Goal: Transaction & Acquisition: Purchase product/service

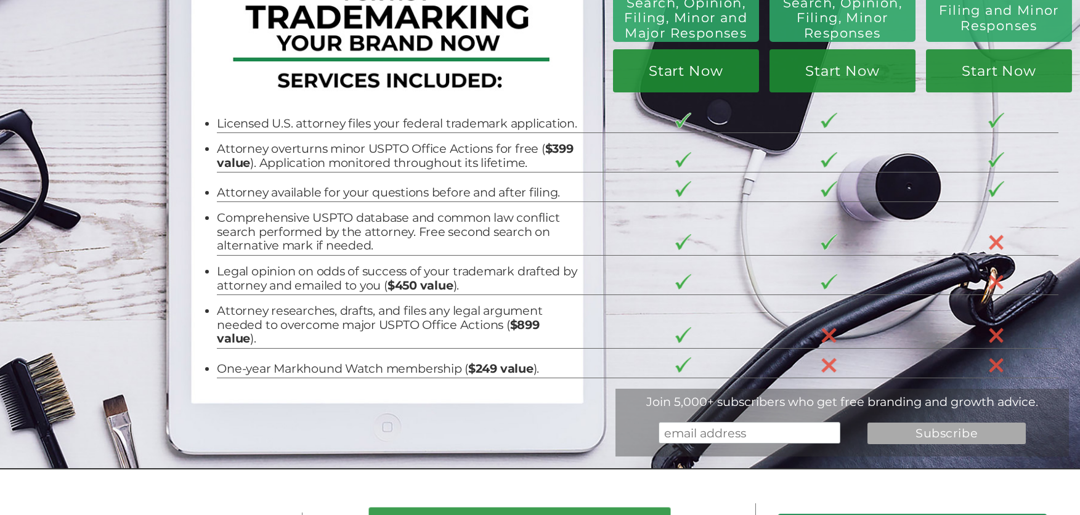
scroll to position [185, 0]
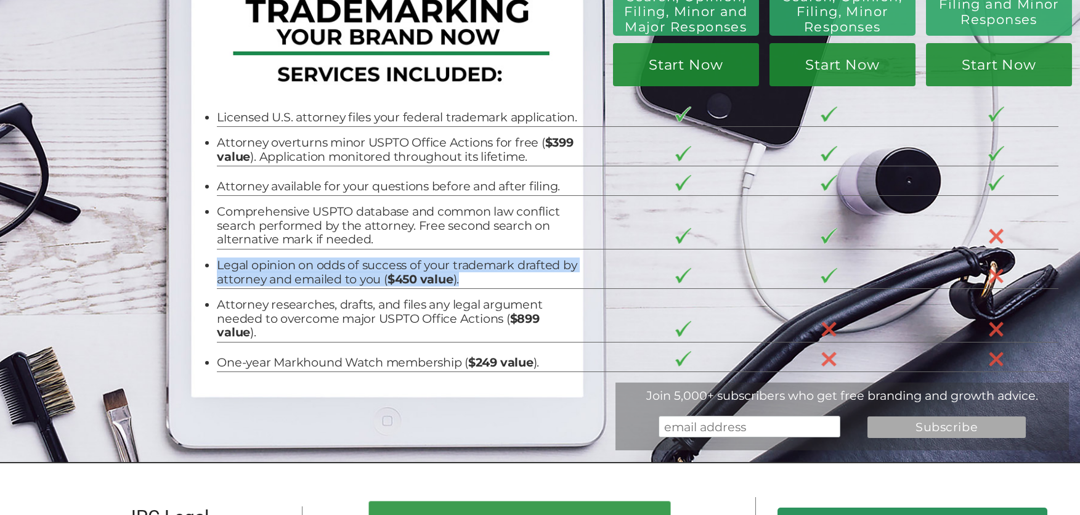
drag, startPoint x: 478, startPoint y: 281, endPoint x: 211, endPoint y: 272, distance: 267.6
click at [217, 272] on li "Legal opinion on odds of success of your trademark drafted by attorney and emai…" at bounding box center [399, 272] width 364 height 28
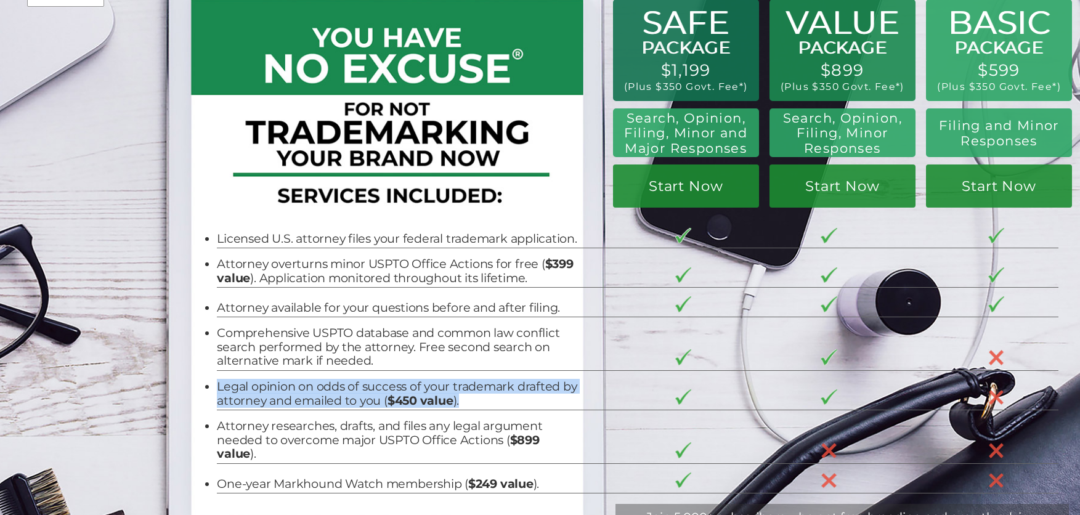
scroll to position [123, 0]
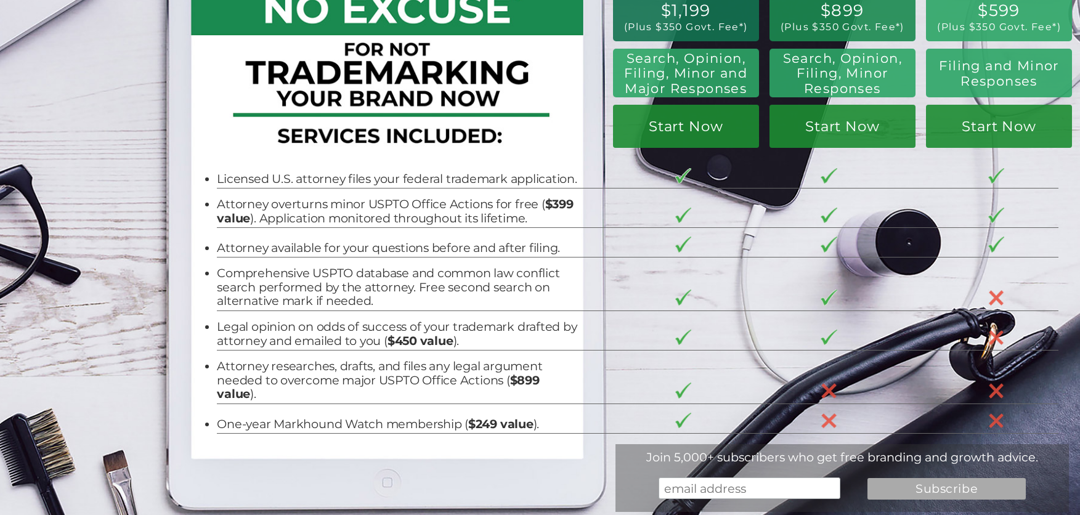
click at [280, 370] on li "Attorney researches, drafts, and files any legal argument needed to overcome ma…" at bounding box center [399, 380] width 364 height 42
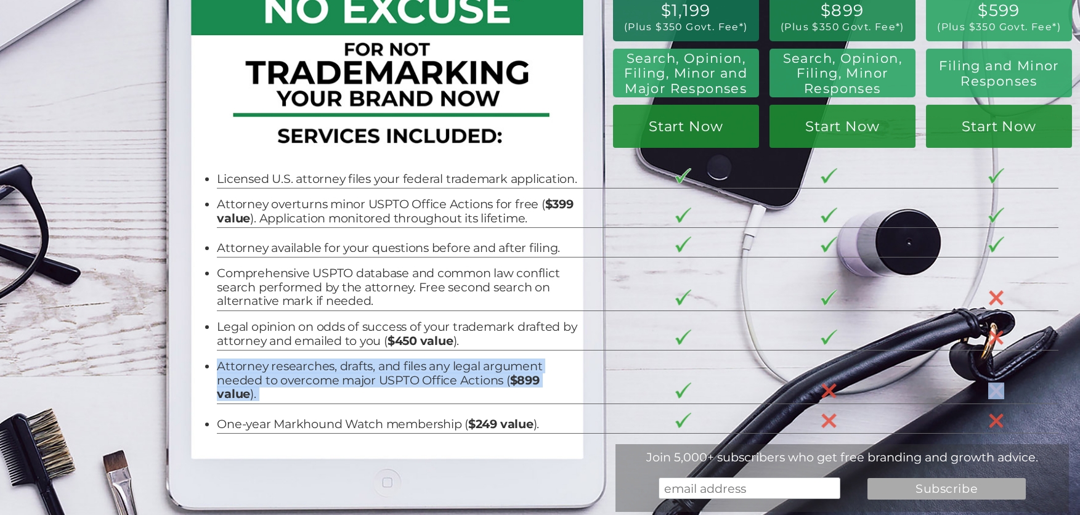
click at [280, 370] on li "Attorney researches, drafts, and files any legal argument needed to overcome ma…" at bounding box center [399, 380] width 364 height 42
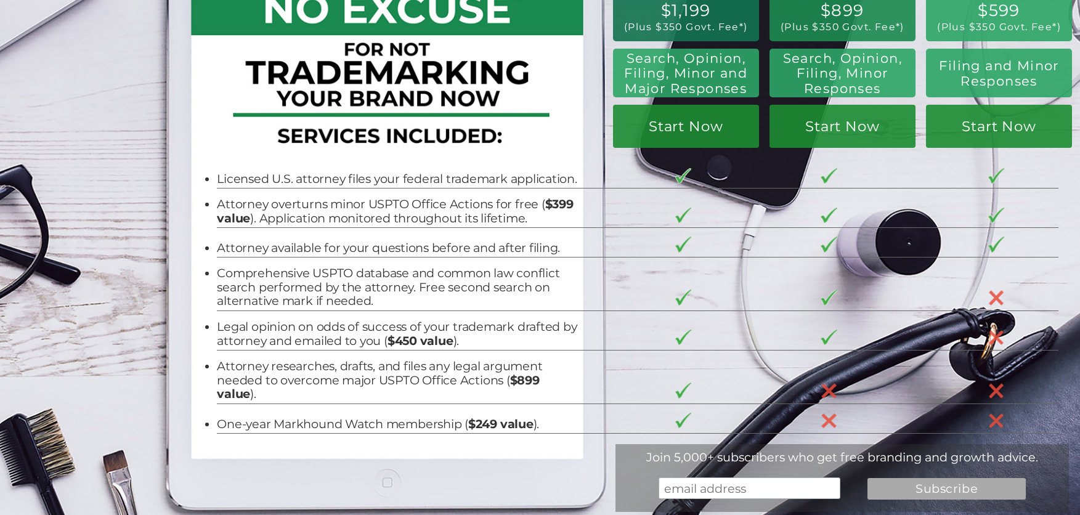
click at [248, 417] on li "One-year Markhound Watch membership ( $249 value )." at bounding box center [399, 424] width 364 height 14
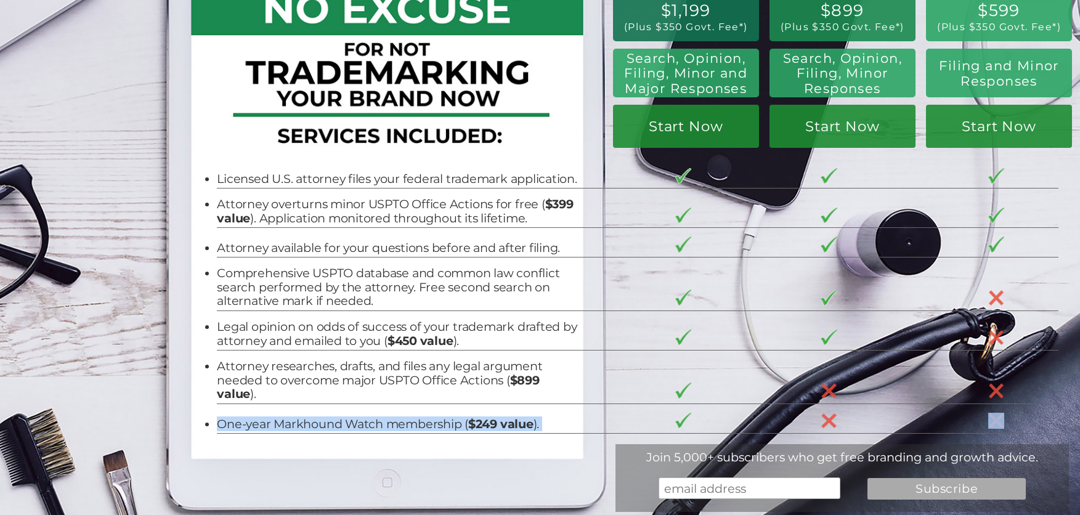
click at [248, 417] on li "One-year Markhound Watch membership ( $249 value )." at bounding box center [399, 424] width 364 height 14
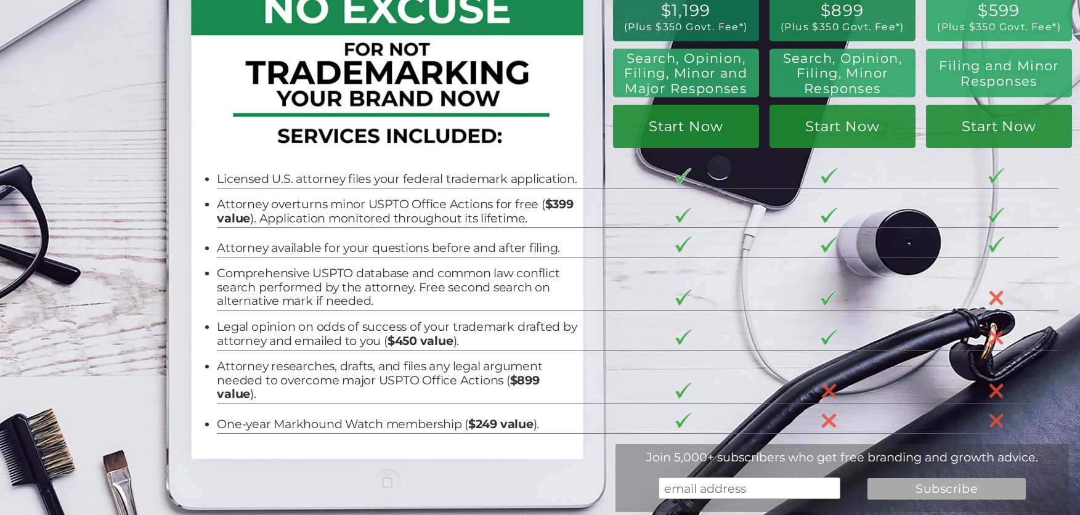
click at [349, 182] on li "Licensed U.S. attorney files your federal trademark application." at bounding box center [399, 179] width 364 height 14
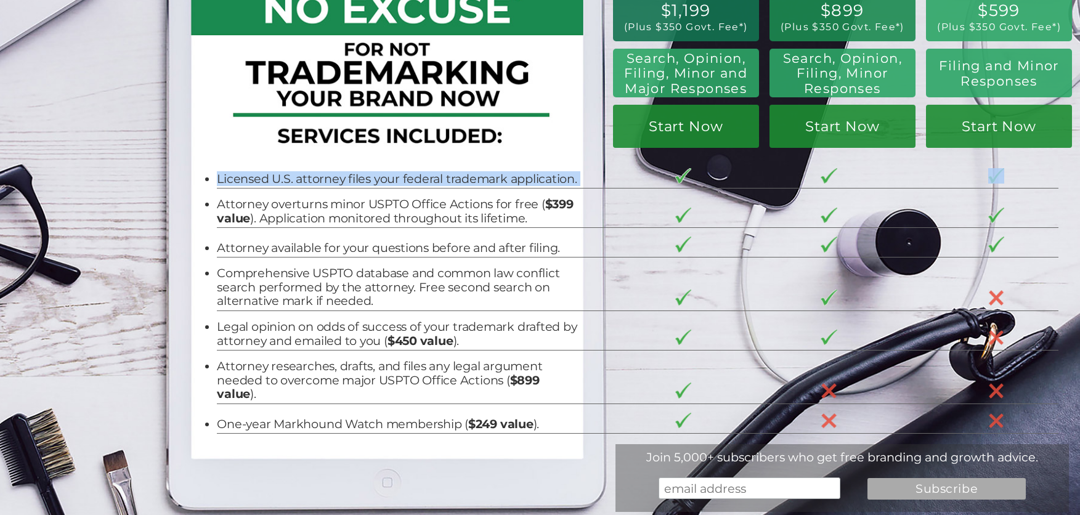
click at [349, 182] on li "Licensed U.S. attorney files your federal trademark application." at bounding box center [399, 179] width 364 height 14
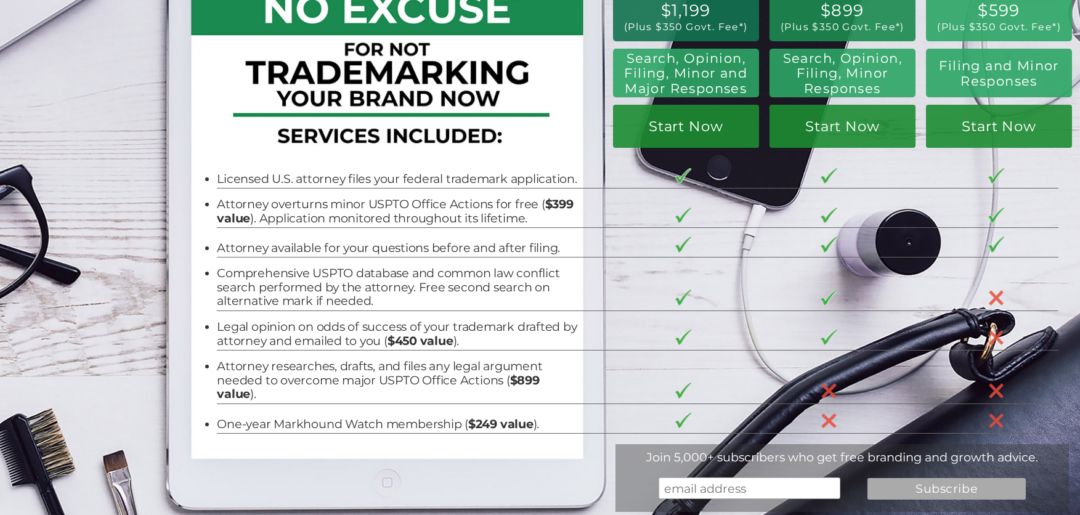
click at [284, 202] on li "Attorney overturns minor USPTO Office Actions for free ( $399 value ). Applicat…" at bounding box center [399, 211] width 364 height 28
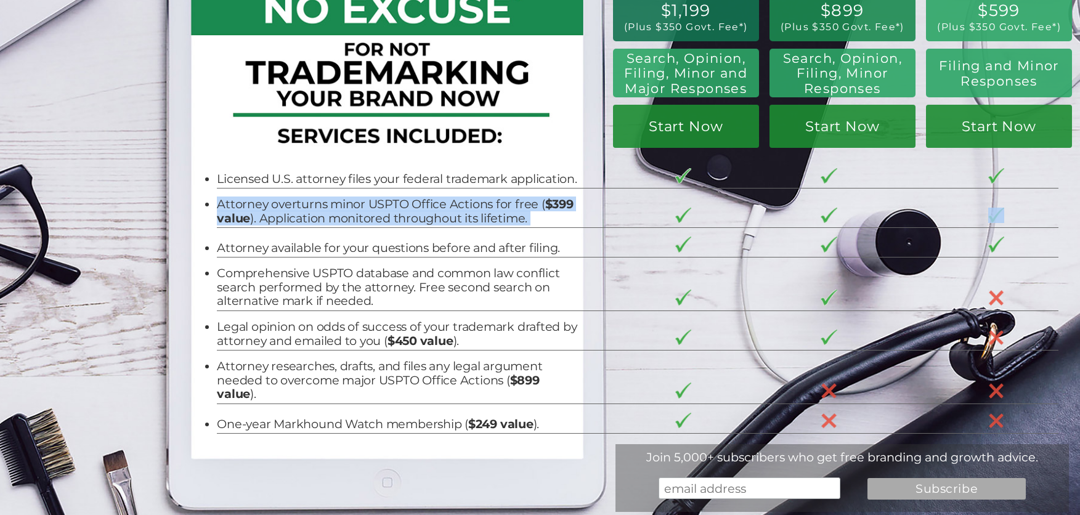
click at [284, 202] on li "Attorney overturns minor USPTO Office Actions for free ( $399 value ). Applicat…" at bounding box center [399, 211] width 364 height 28
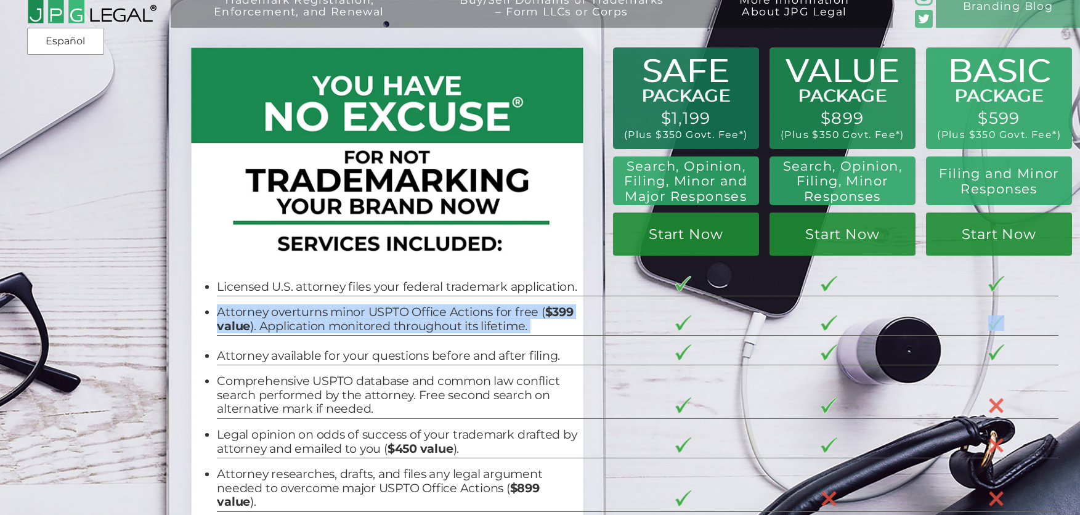
scroll to position [0, 0]
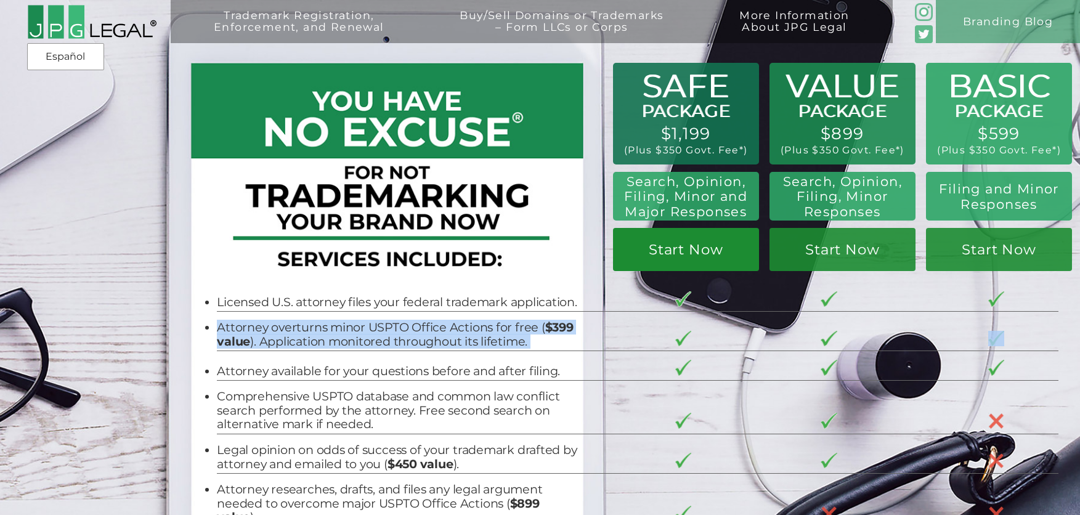
click at [712, 261] on link "Start Now" at bounding box center [686, 249] width 146 height 43
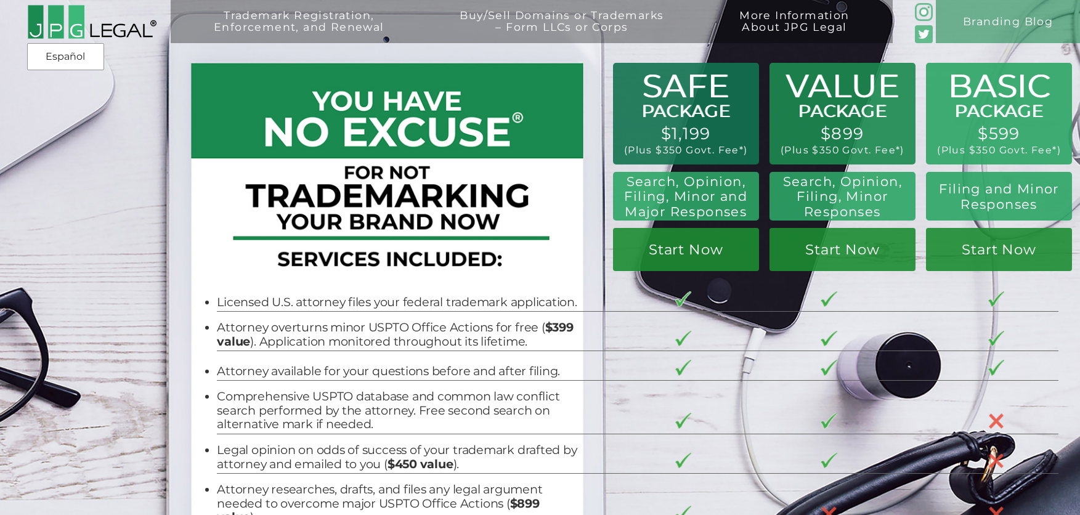
click at [632, 308] on tr "Licensed U.S. attorney files your federal trademark application." at bounding box center [638, 297] width 842 height 29
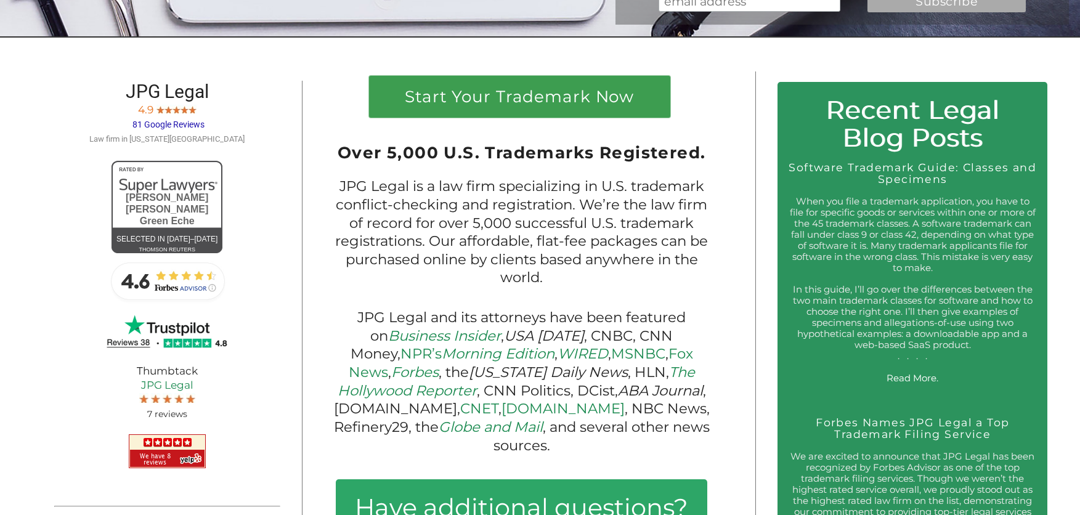
scroll to position [616, 0]
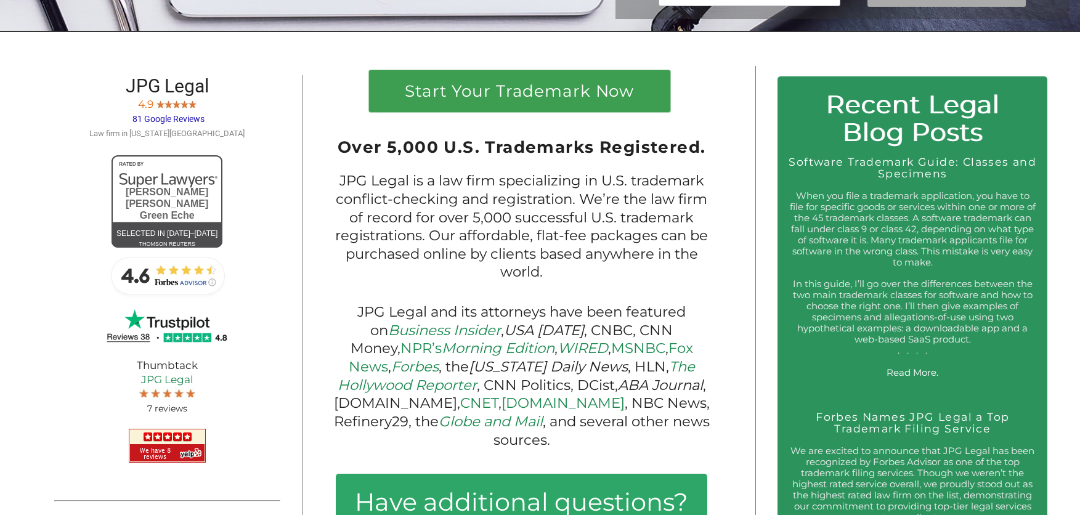
click at [515, 273] on p "JPG Legal is a law firm specializing in U.S. trademark conflict-checking and re…" at bounding box center [522, 227] width 378 height 110
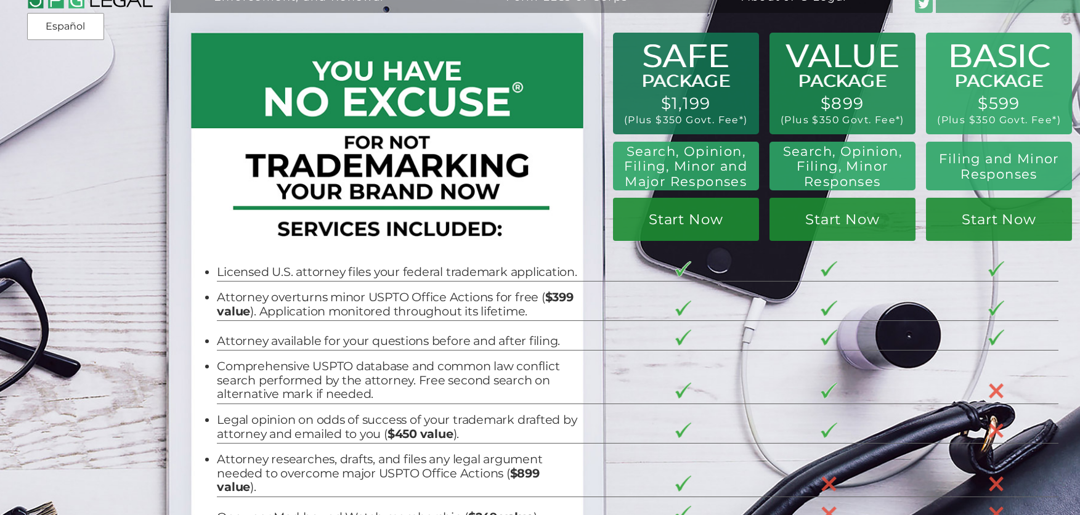
scroll to position [0, 0]
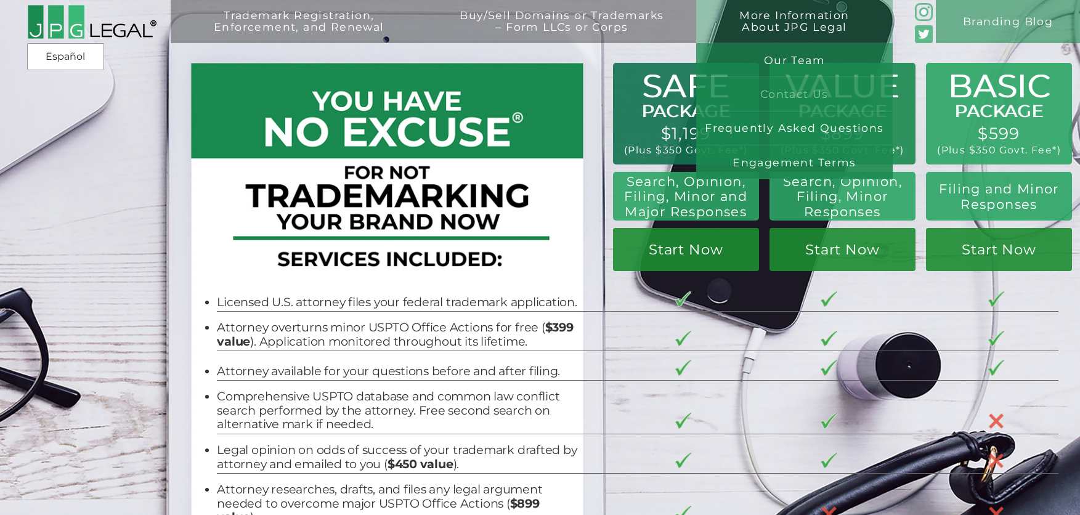
click at [794, 96] on link "Contact Us" at bounding box center [794, 94] width 197 height 34
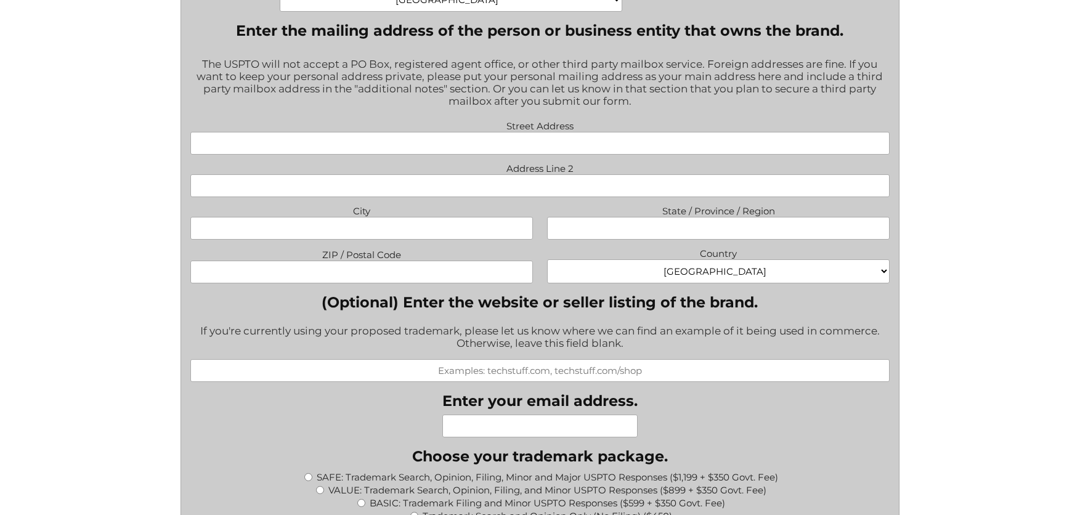
scroll to position [863, 0]
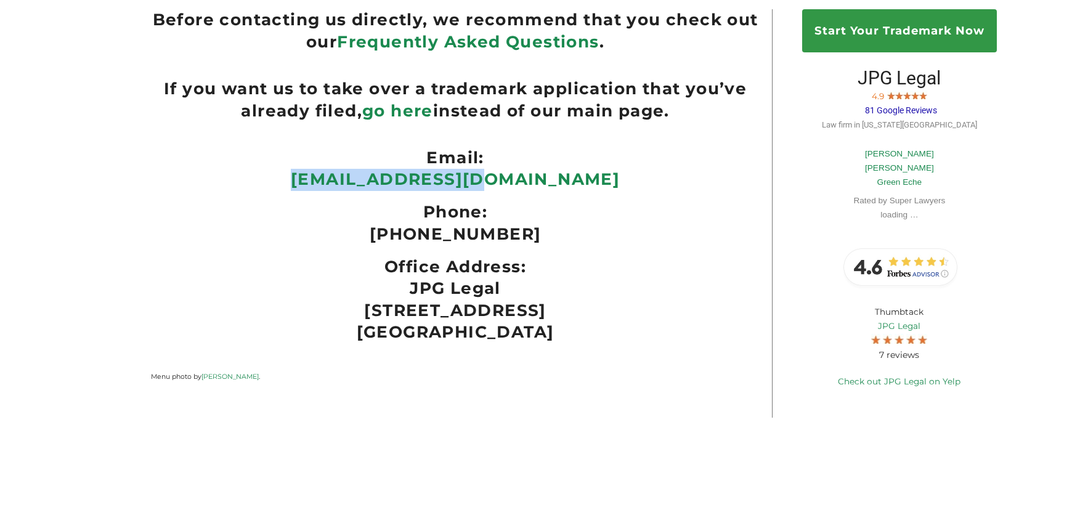
drag, startPoint x: 566, startPoint y: 183, endPoint x: 357, endPoint y: 181, distance: 208.9
click at [357, 181] on p "[EMAIL_ADDRESS][DOMAIN_NAME]" at bounding box center [455, 180] width 609 height 22
copy link "[EMAIL_ADDRESS][DOMAIN_NAME]"
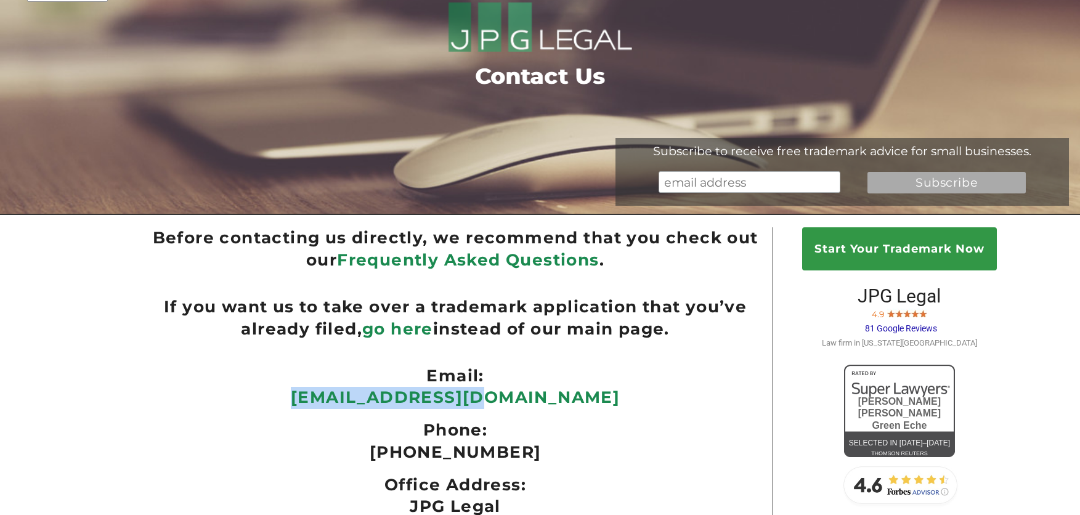
scroll to position [185, 0]
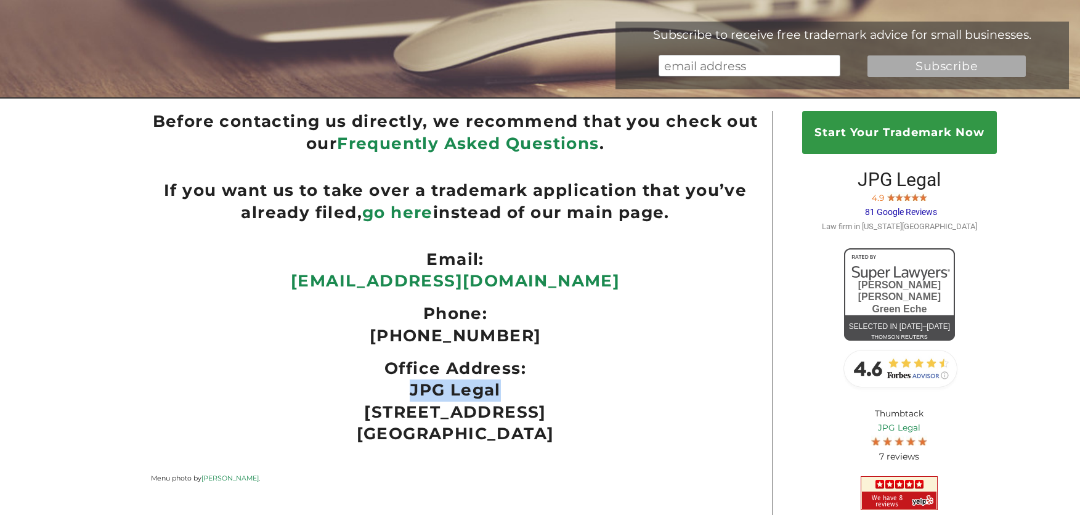
drag, startPoint x: 501, startPoint y: 399, endPoint x: 412, endPoint y: 399, distance: 89.3
click at [412, 399] on p "JPG Legal 254 36th St, Suite B541 Brooklyn, NY 11232" at bounding box center [455, 413] width 609 height 66
copy p "JPG Legal"
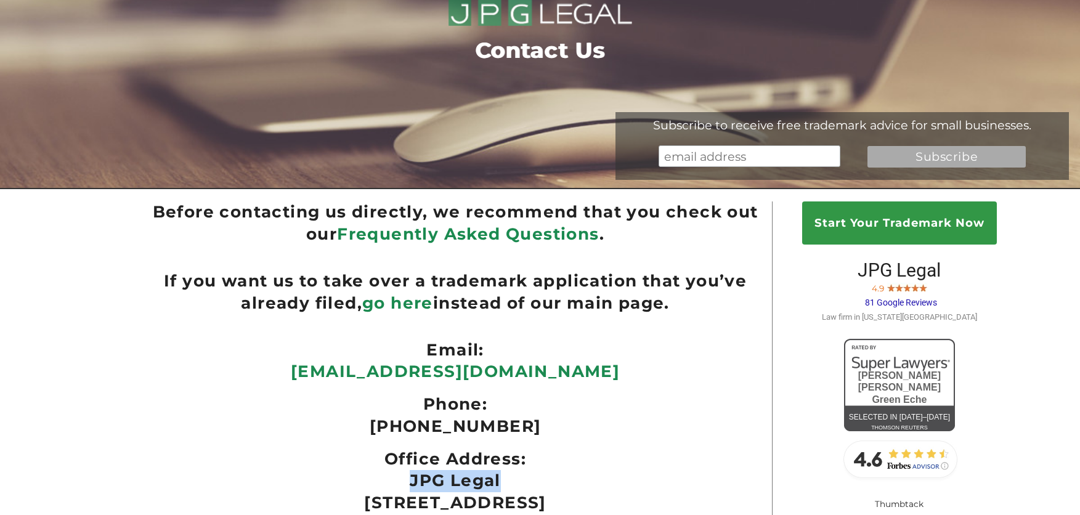
scroll to position [314, 0]
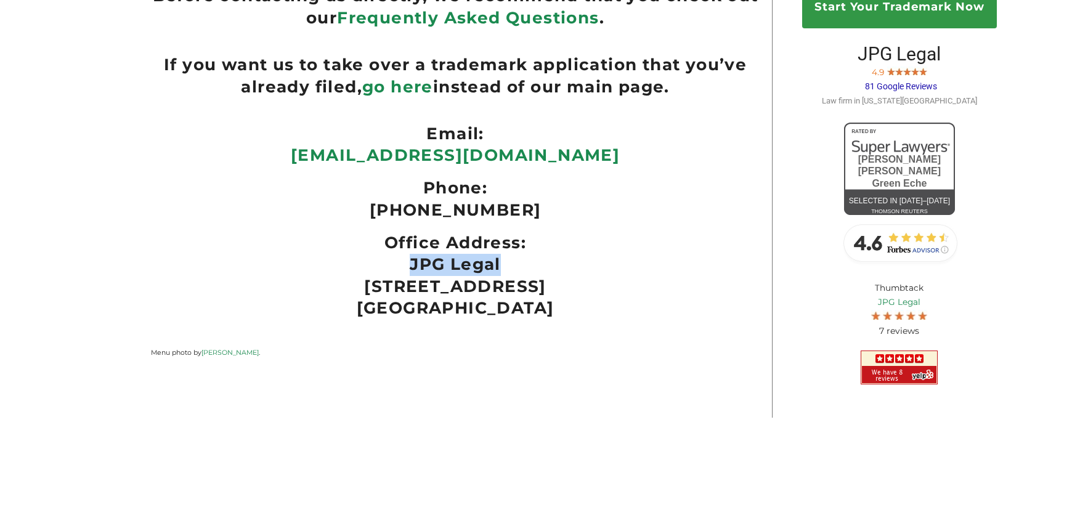
click at [441, 258] on p "JPG Legal 254 36th St, Suite B541 Brooklyn, NY 11232" at bounding box center [455, 287] width 609 height 66
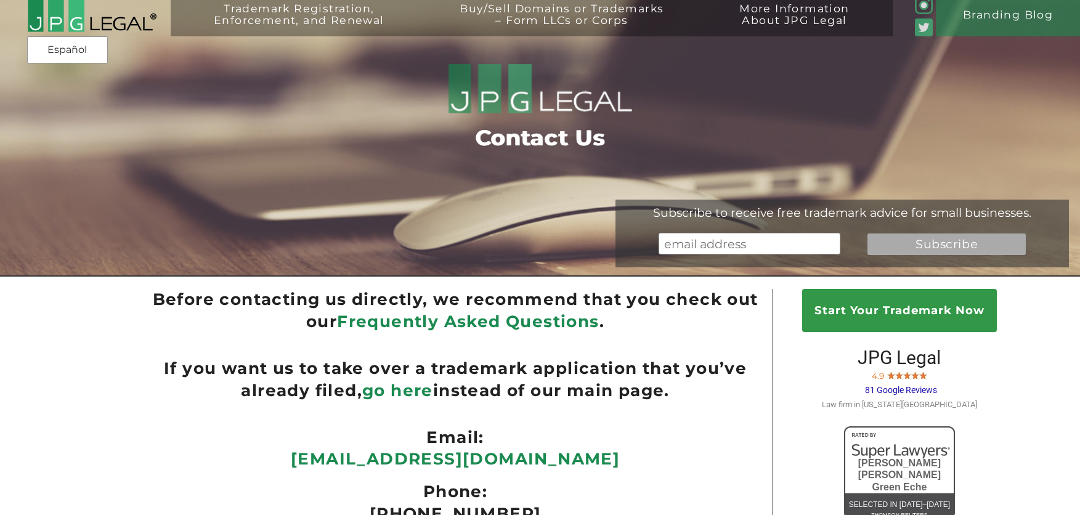
scroll to position [0, 0]
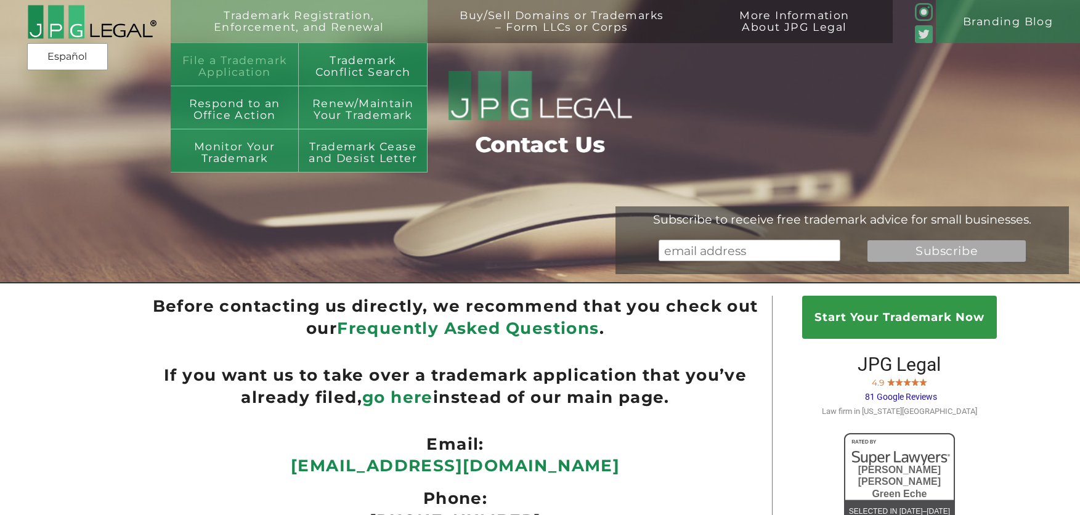
click at [214, 65] on link "File a Trademark Application" at bounding box center [235, 64] width 128 height 43
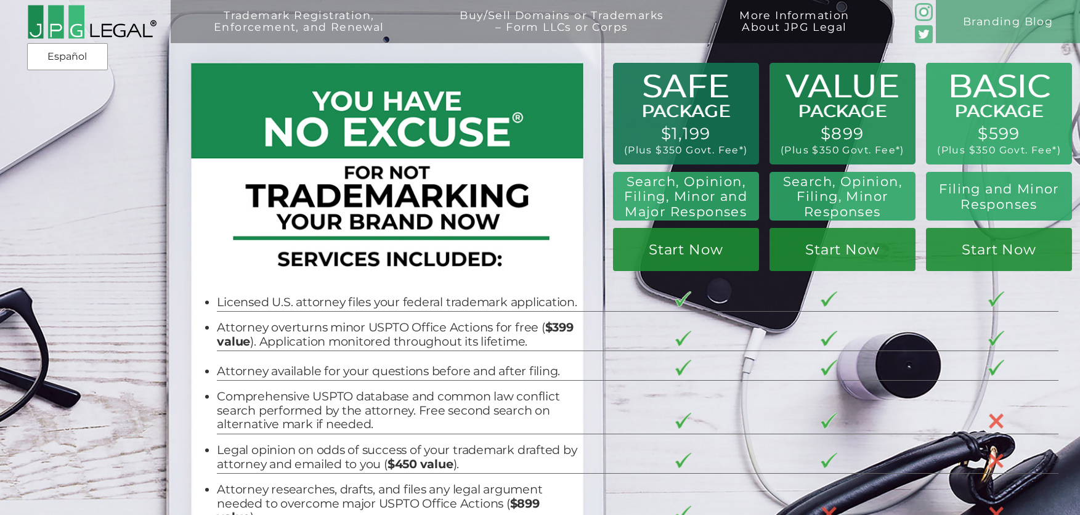
click at [677, 206] on h2 "Search, Opinion, Filing, Minor and Major Responses" at bounding box center [685, 197] width 133 height 46
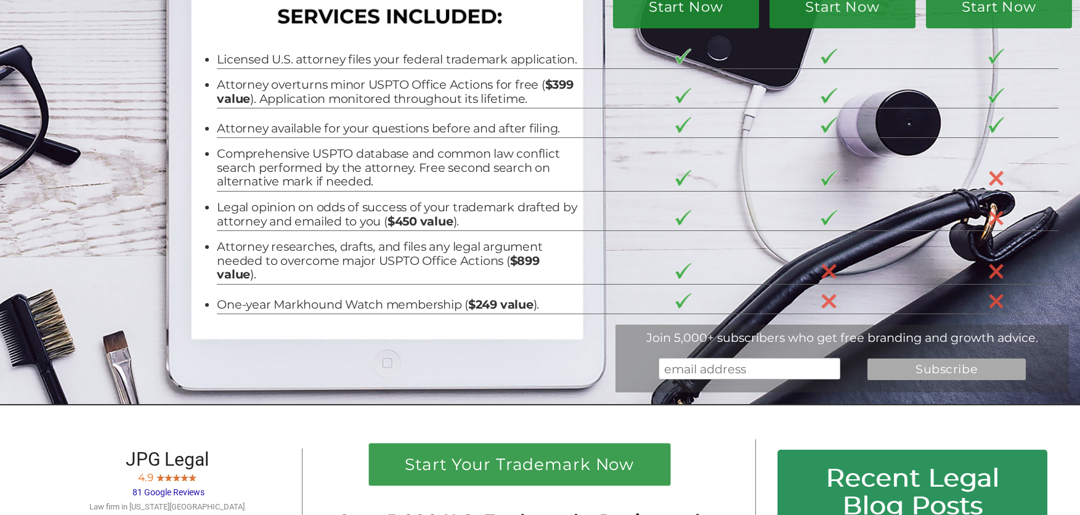
scroll to position [246, 0]
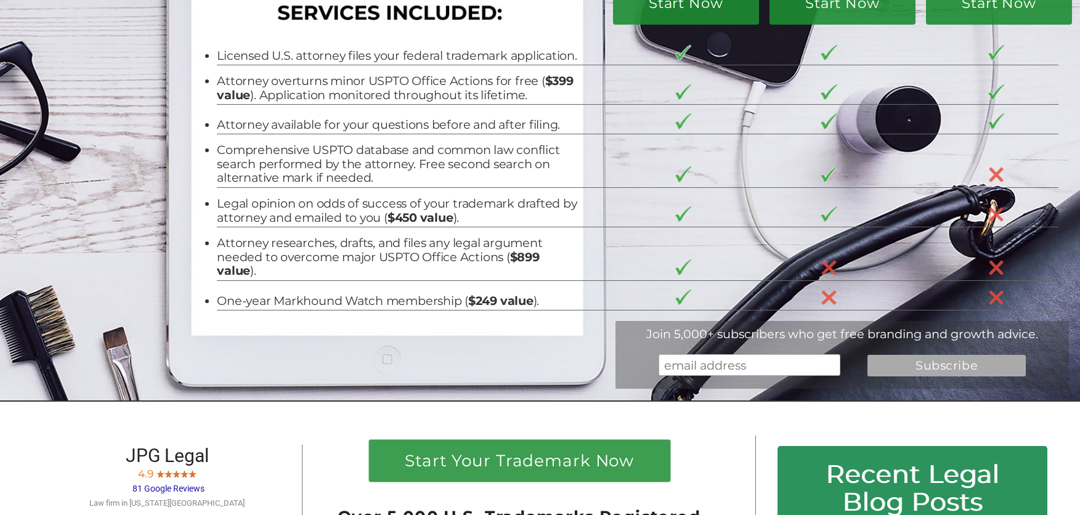
click at [332, 62] on li "Licensed U.S. attorney files your federal trademark application." at bounding box center [399, 56] width 364 height 14
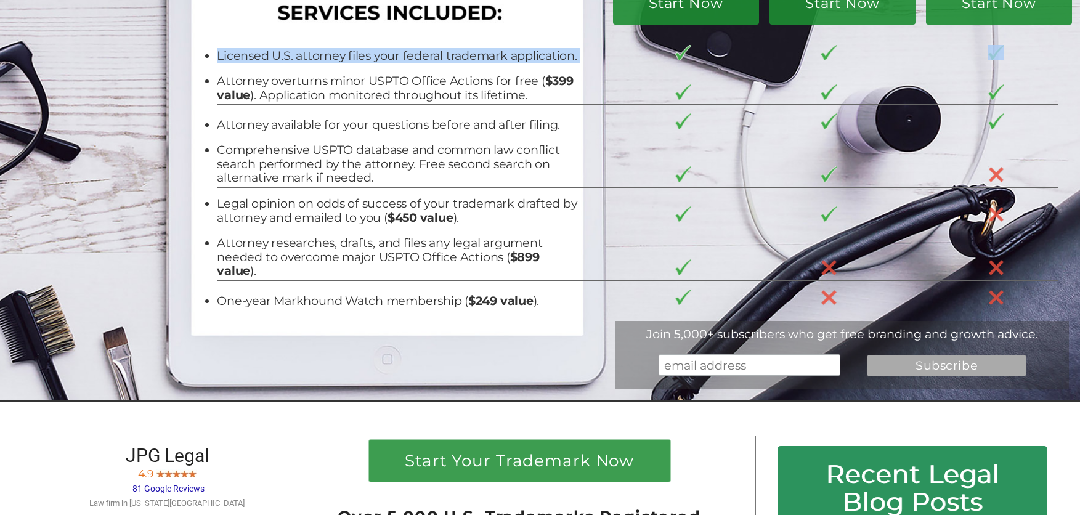
click at [332, 62] on li "Licensed U.S. attorney files your federal trademark application." at bounding box center [399, 56] width 364 height 14
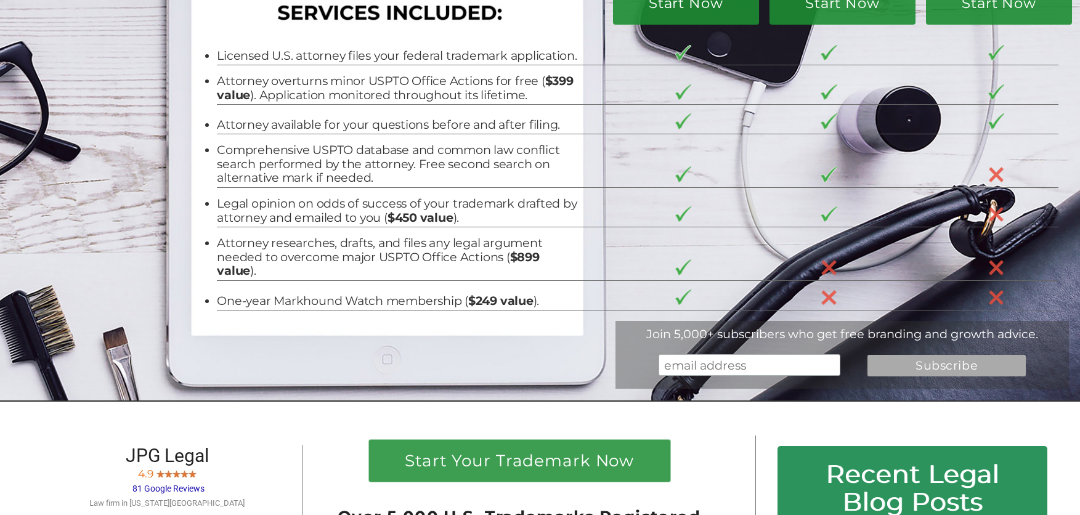
click at [322, 84] on li "Attorney overturns minor USPTO Office Actions for free ( $399 value ). Applicat…" at bounding box center [399, 88] width 364 height 28
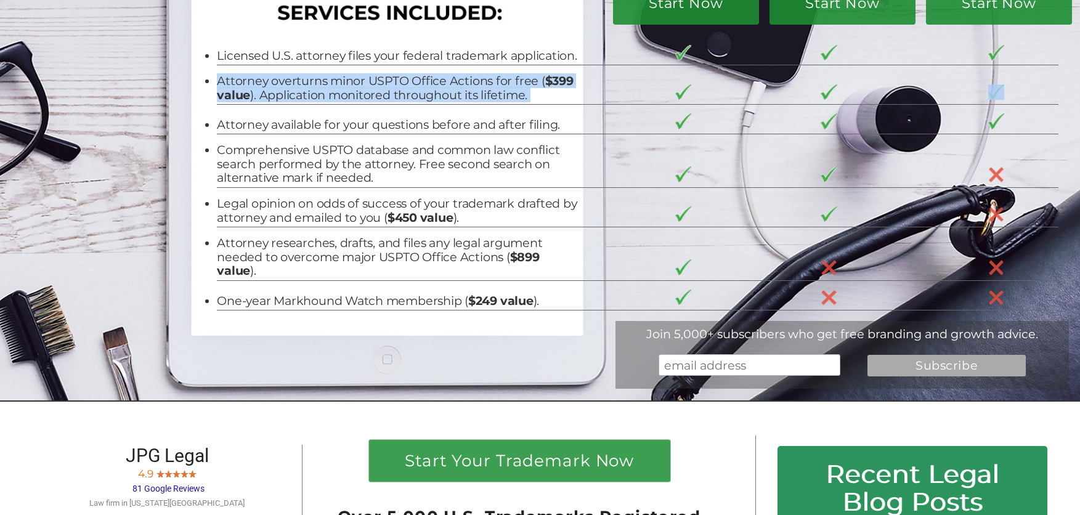
click at [322, 84] on li "Attorney overturns minor USPTO Office Actions for free ( $399 value ). Applicat…" at bounding box center [399, 88] width 364 height 28
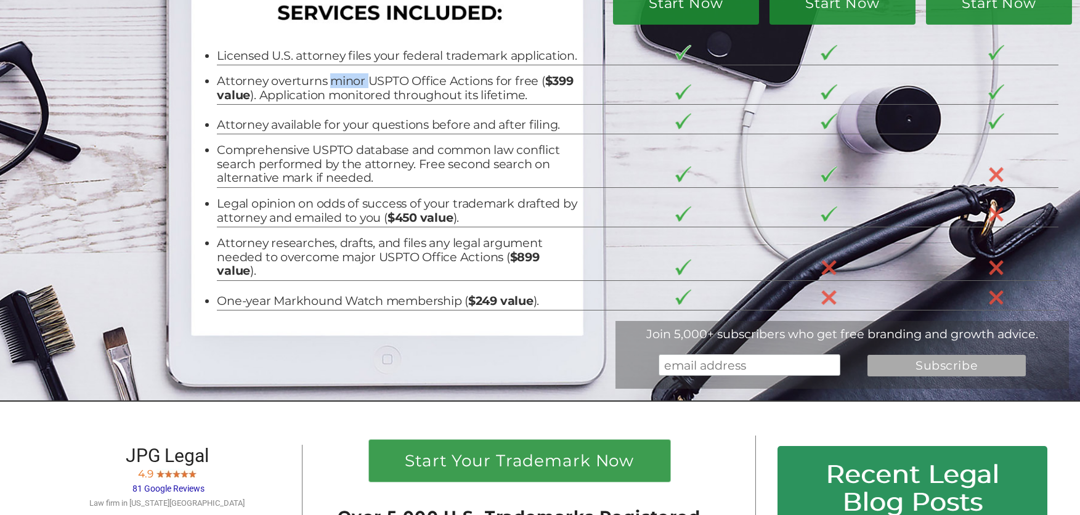
click at [322, 84] on li "Attorney overturns minor USPTO Office Actions for free ( $399 value ). Applicat…" at bounding box center [399, 88] width 364 height 28
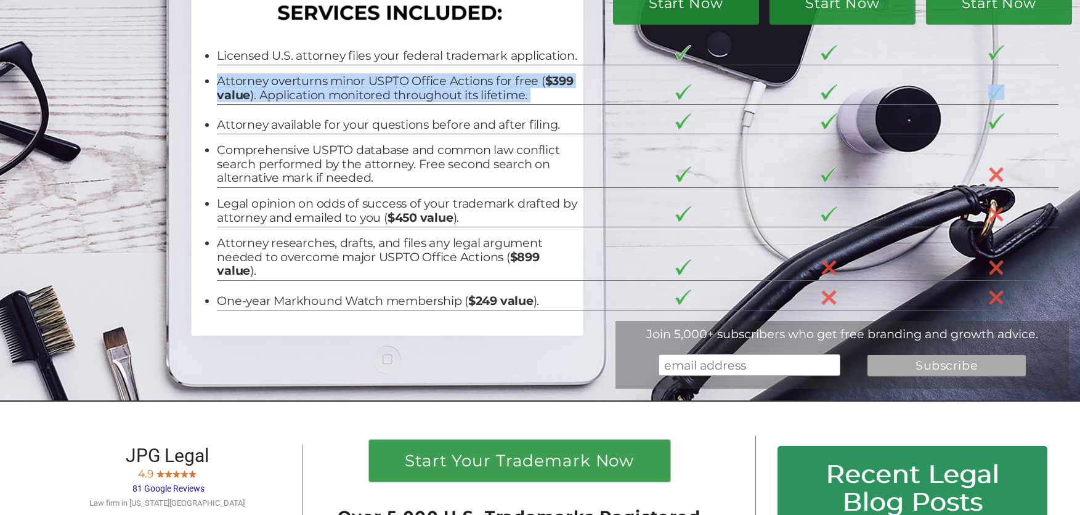
click at [322, 84] on li "Attorney overturns minor USPTO Office Actions for free ( $399 value ). Applicat…" at bounding box center [399, 88] width 364 height 28
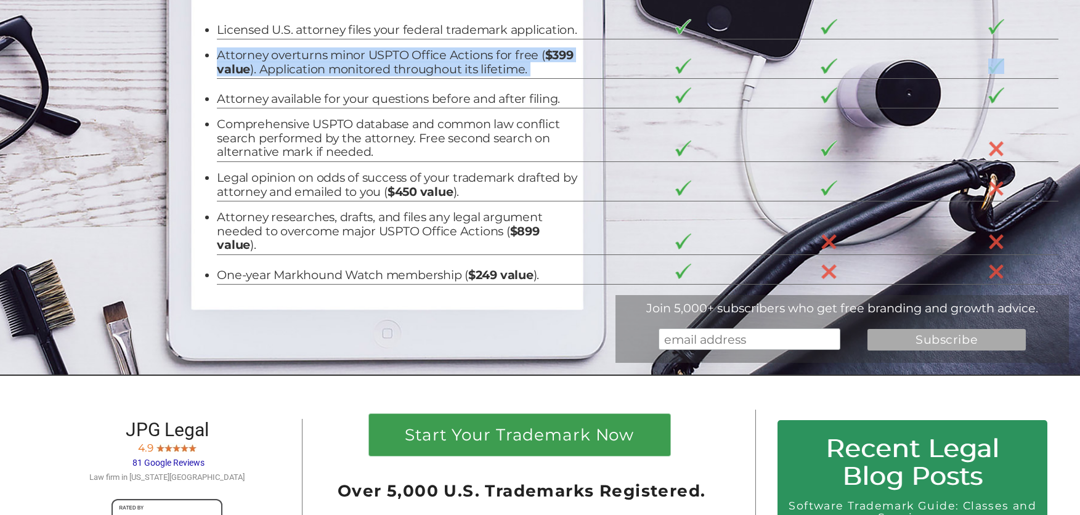
scroll to position [0, 0]
